Goal: Transaction & Acquisition: Purchase product/service

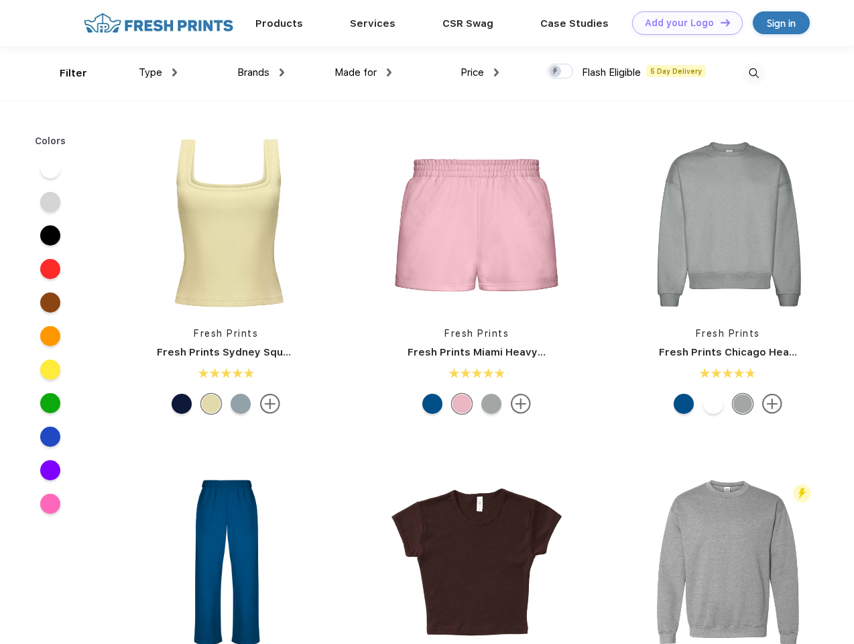
scroll to position [1, 0]
click at [683, 23] on link "Add your Logo Design Tool" at bounding box center [687, 22] width 111 height 23
click at [0, 0] on div "Design Tool" at bounding box center [0, 0] width 0 height 0
click at [719, 22] on link "Add your Logo Design Tool" at bounding box center [687, 22] width 111 height 23
click at [64, 73] on div "Filter" at bounding box center [73, 73] width 27 height 15
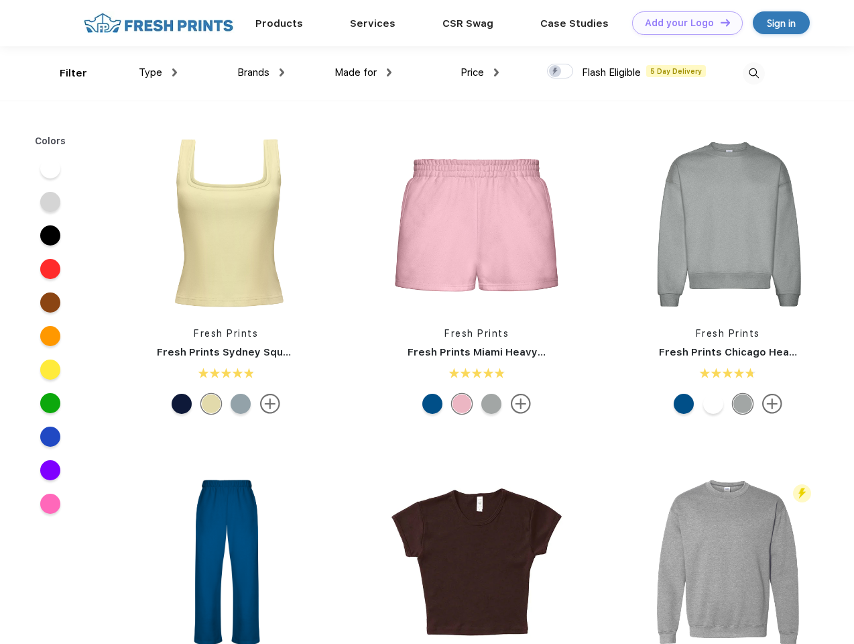
click at [158, 72] on span "Type" at bounding box center [150, 72] width 23 height 12
click at [261, 72] on span "Brands" at bounding box center [253, 72] width 32 height 12
click at [363, 72] on span "Made for" at bounding box center [356, 72] width 42 height 12
click at [480, 72] on span "Price" at bounding box center [472, 72] width 23 height 12
click at [561, 72] on div at bounding box center [560, 71] width 26 height 15
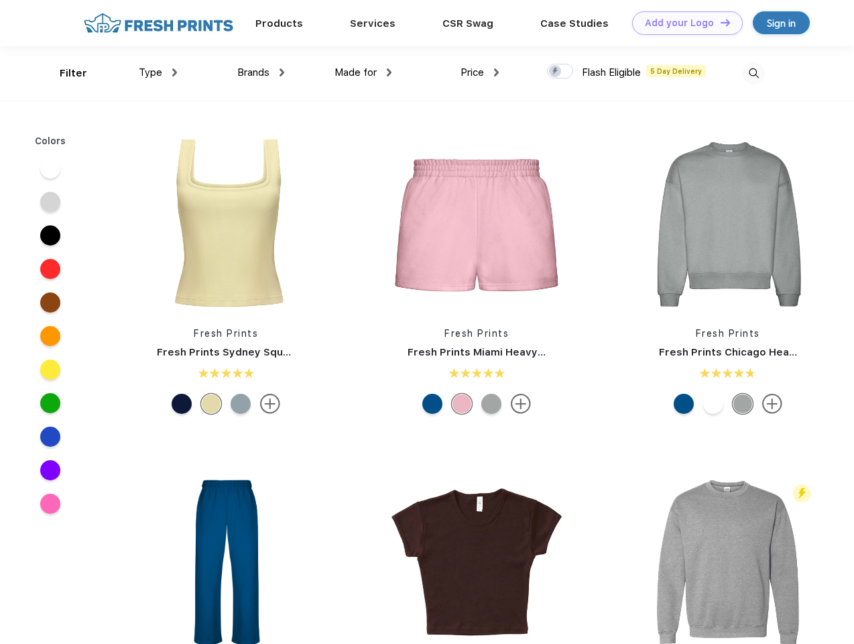
click at [556, 72] on input "checkbox" at bounding box center [551, 67] width 9 height 9
click at [754, 73] on img at bounding box center [754, 73] width 22 height 22
